Goal: Information Seeking & Learning: Find specific fact

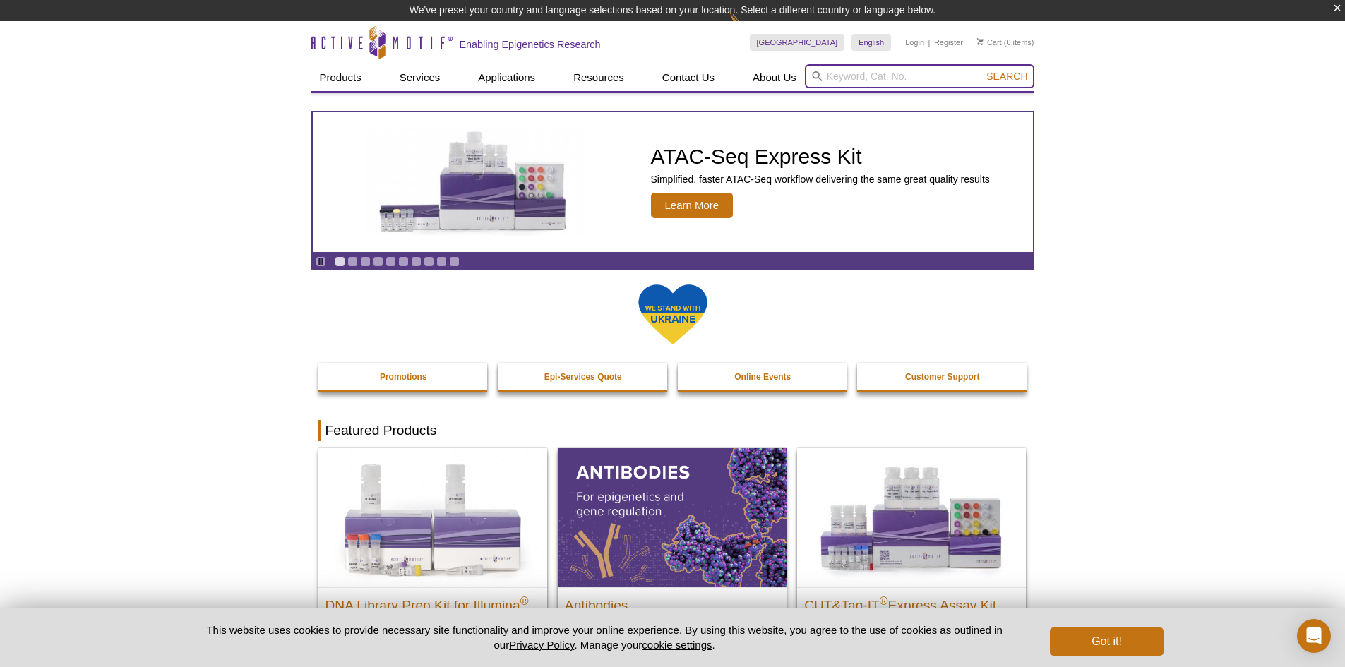
click at [891, 73] on input "search" at bounding box center [919, 76] width 229 height 24
paste input "61943"
type input "61943"
click at [982, 70] on button "Search" at bounding box center [1006, 76] width 49 height 13
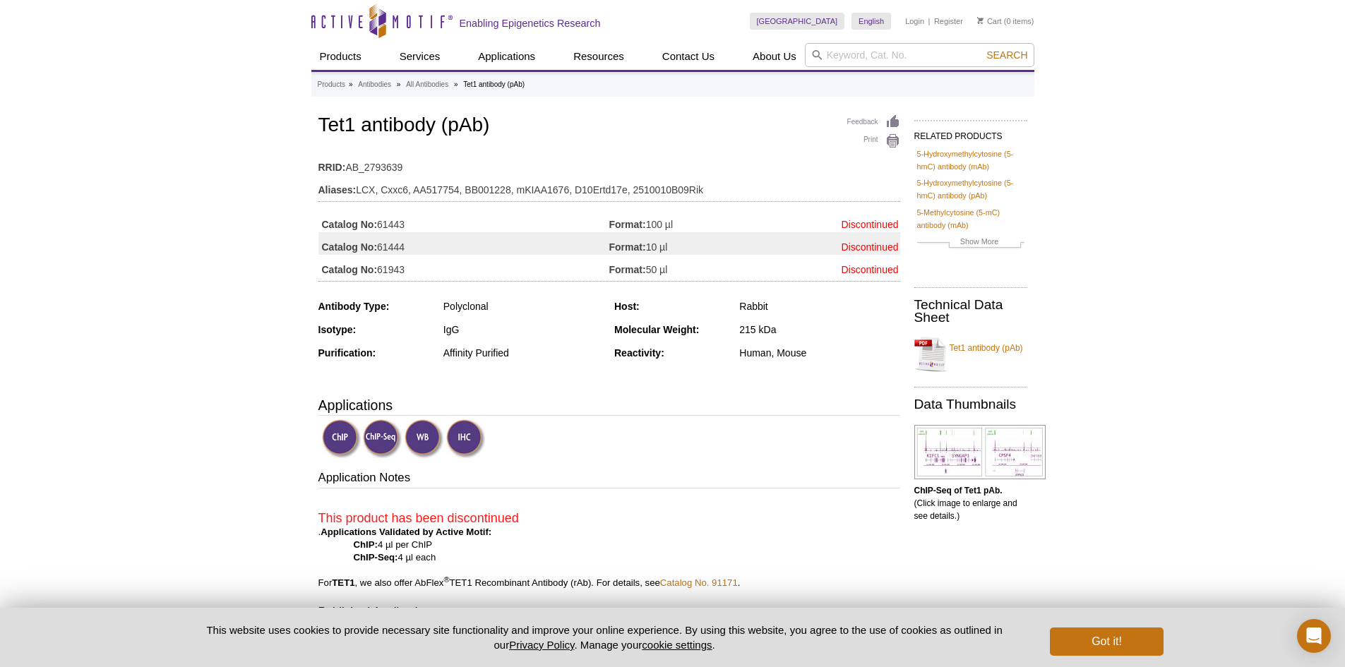
scroll to position [71, 0]
